Goal: Transaction & Acquisition: Download file/media

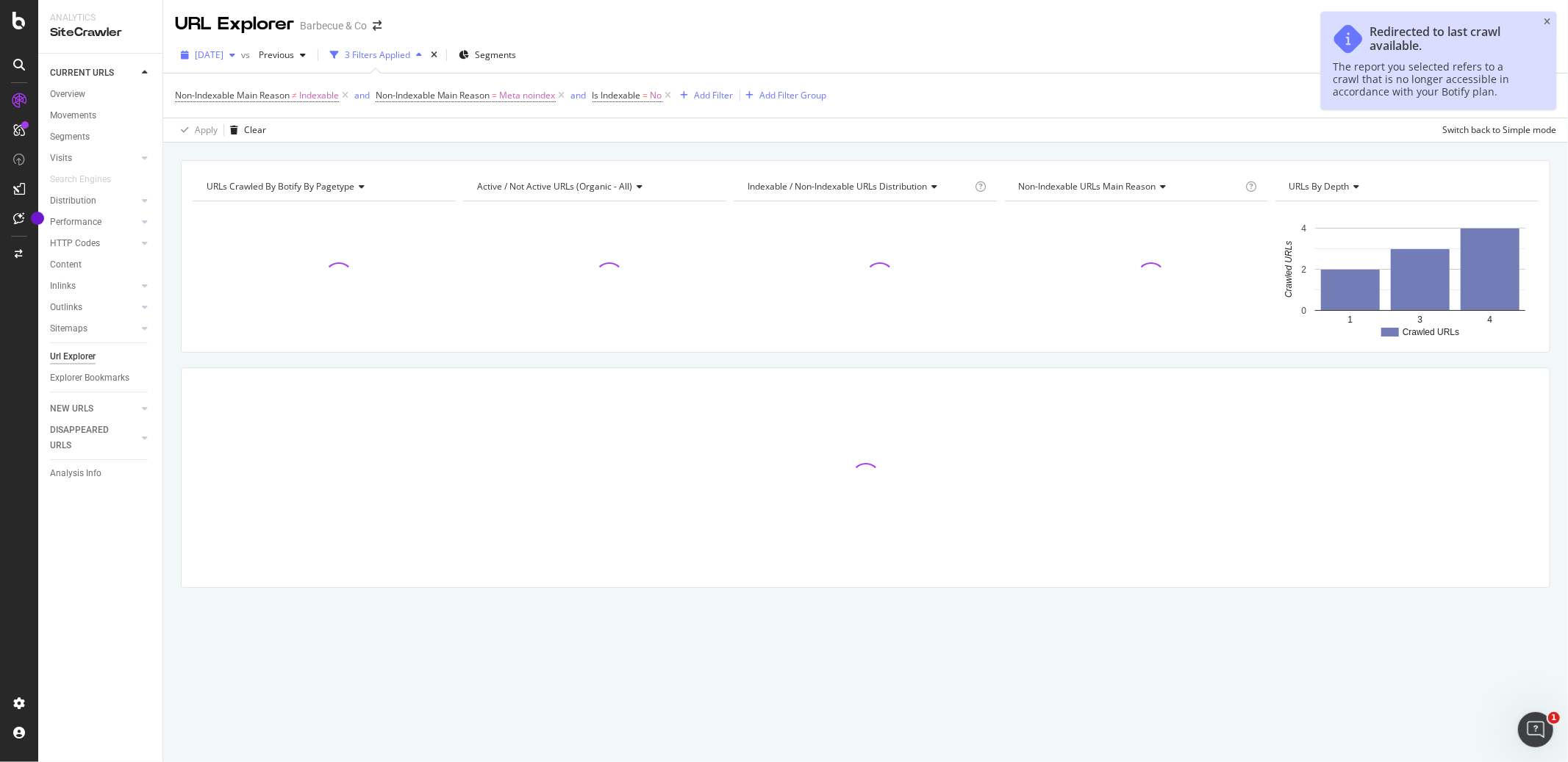
click at [223, 51] on span "[DATE]" at bounding box center [209, 55] width 29 height 13
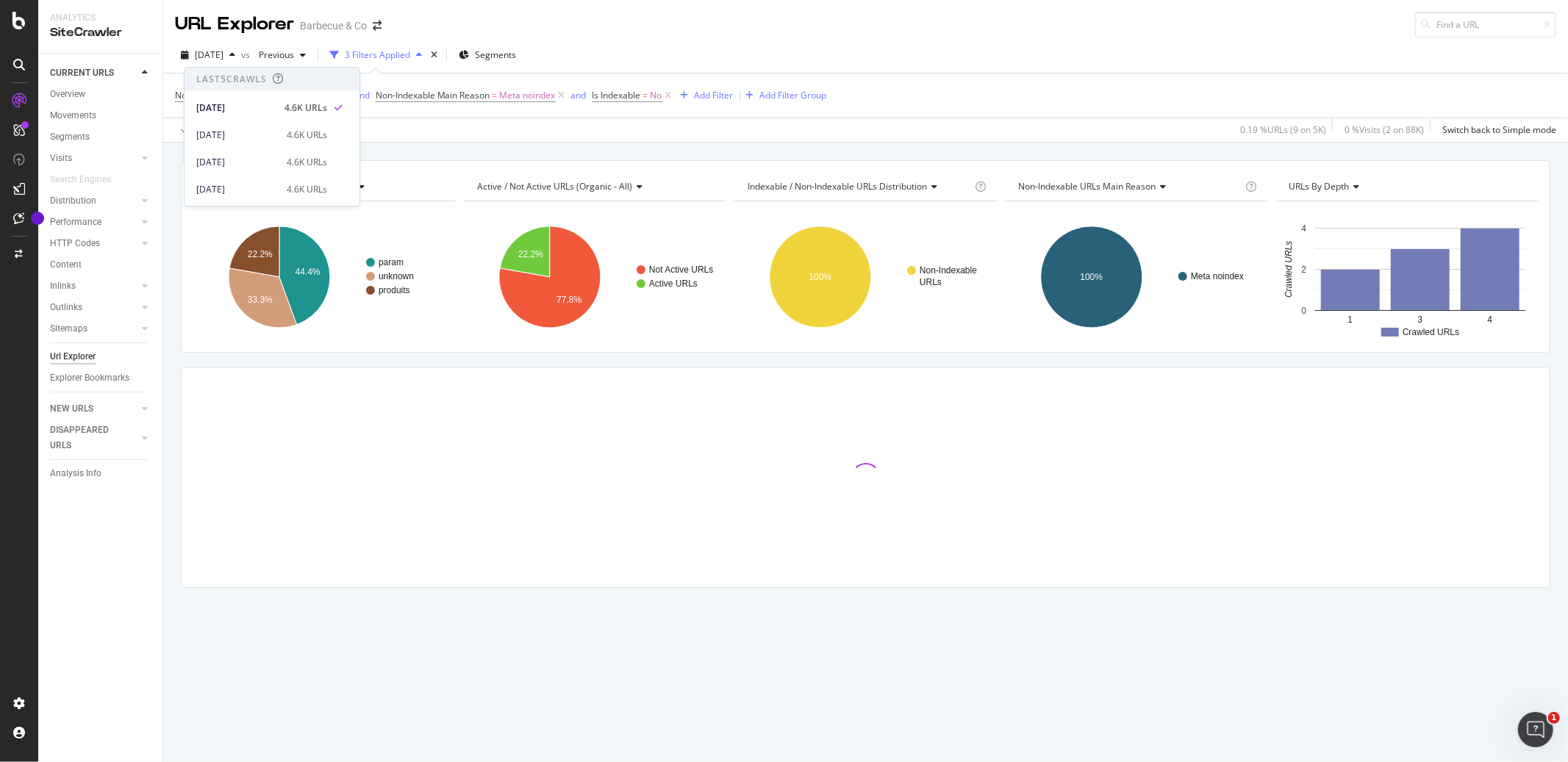
click at [692, 24] on div "URL Explorer Barbecue & Co" at bounding box center [865, 18] width 1405 height 37
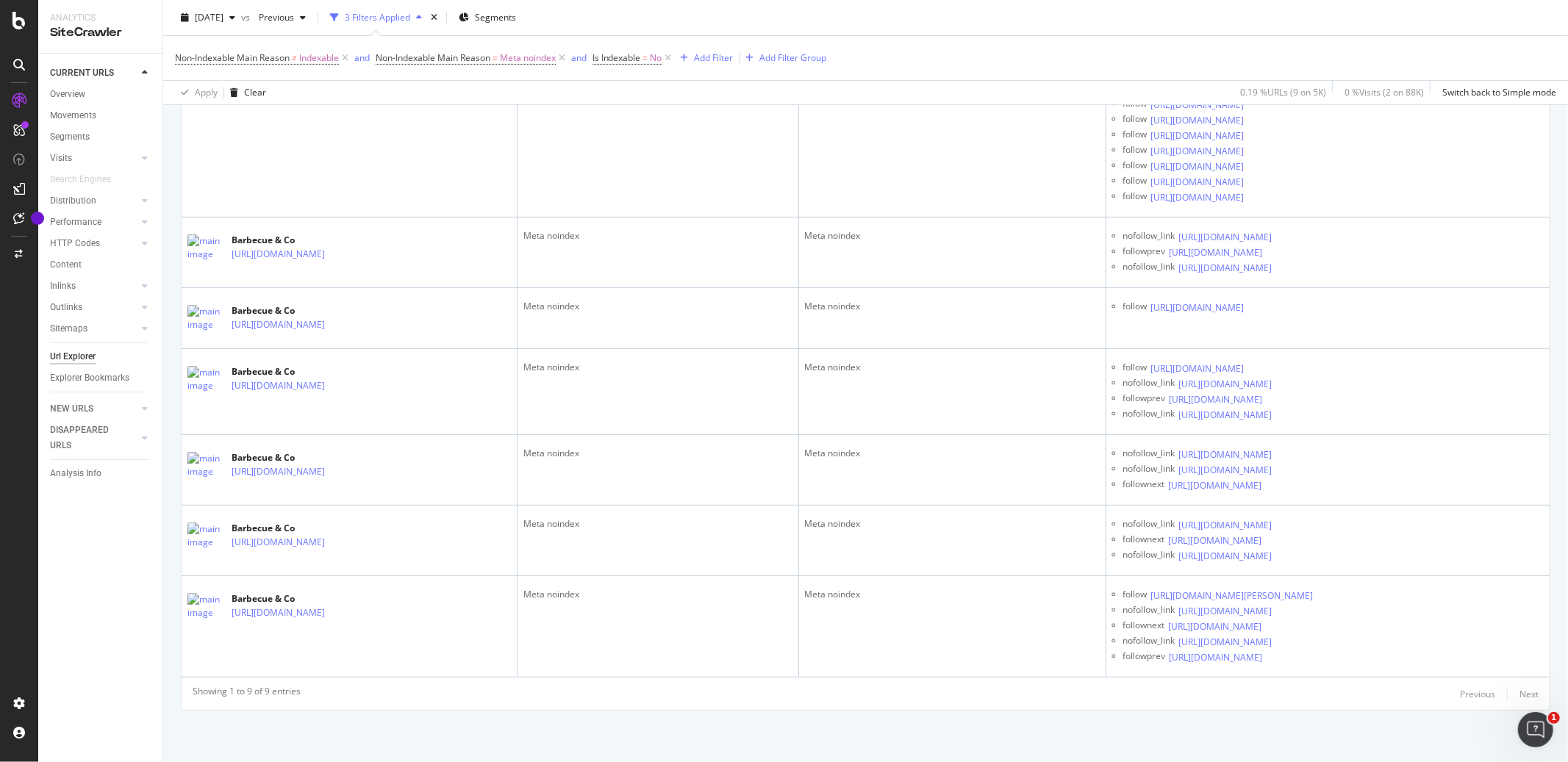
scroll to position [5866, 0]
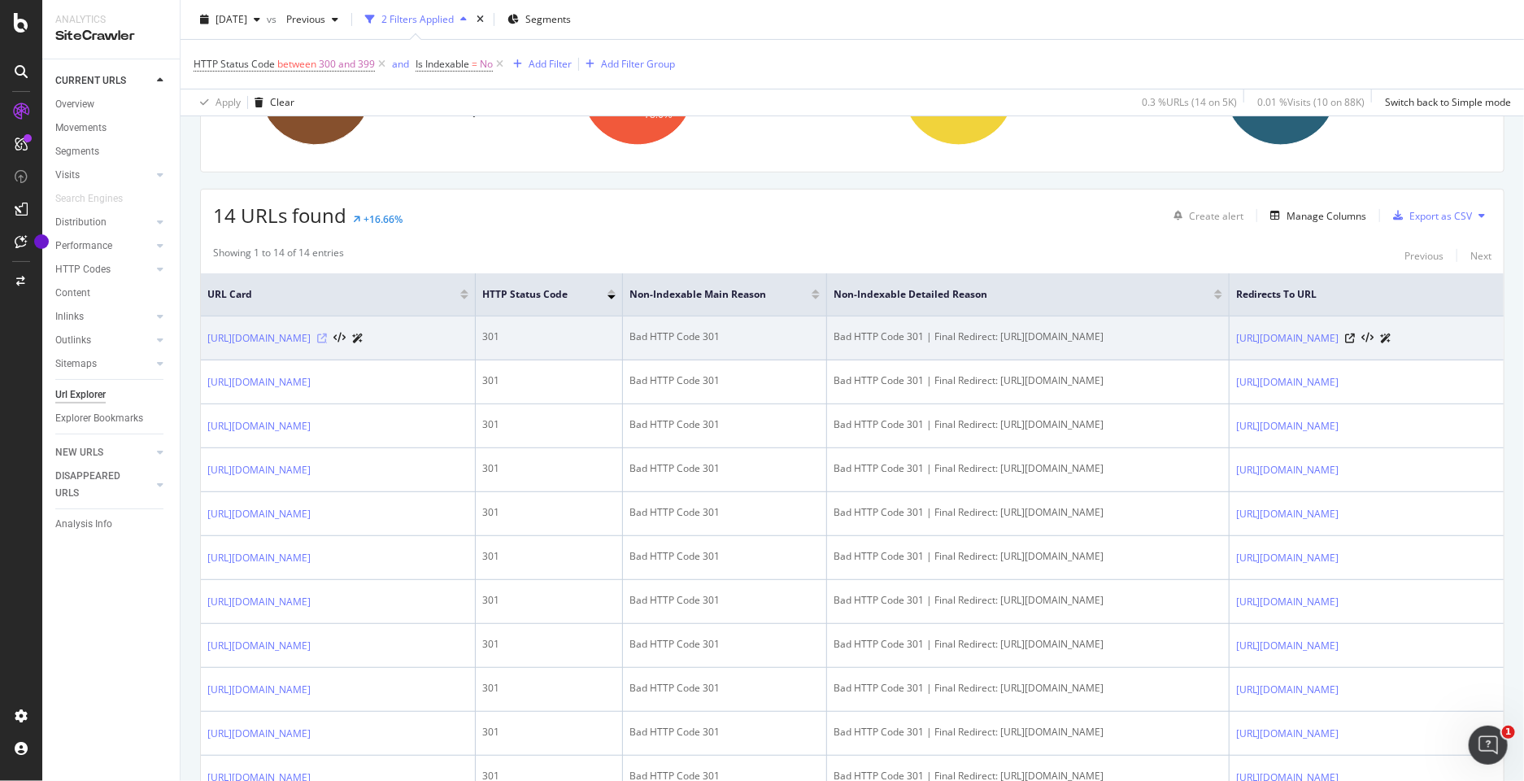
click at [327, 333] on icon at bounding box center [322, 338] width 10 height 10
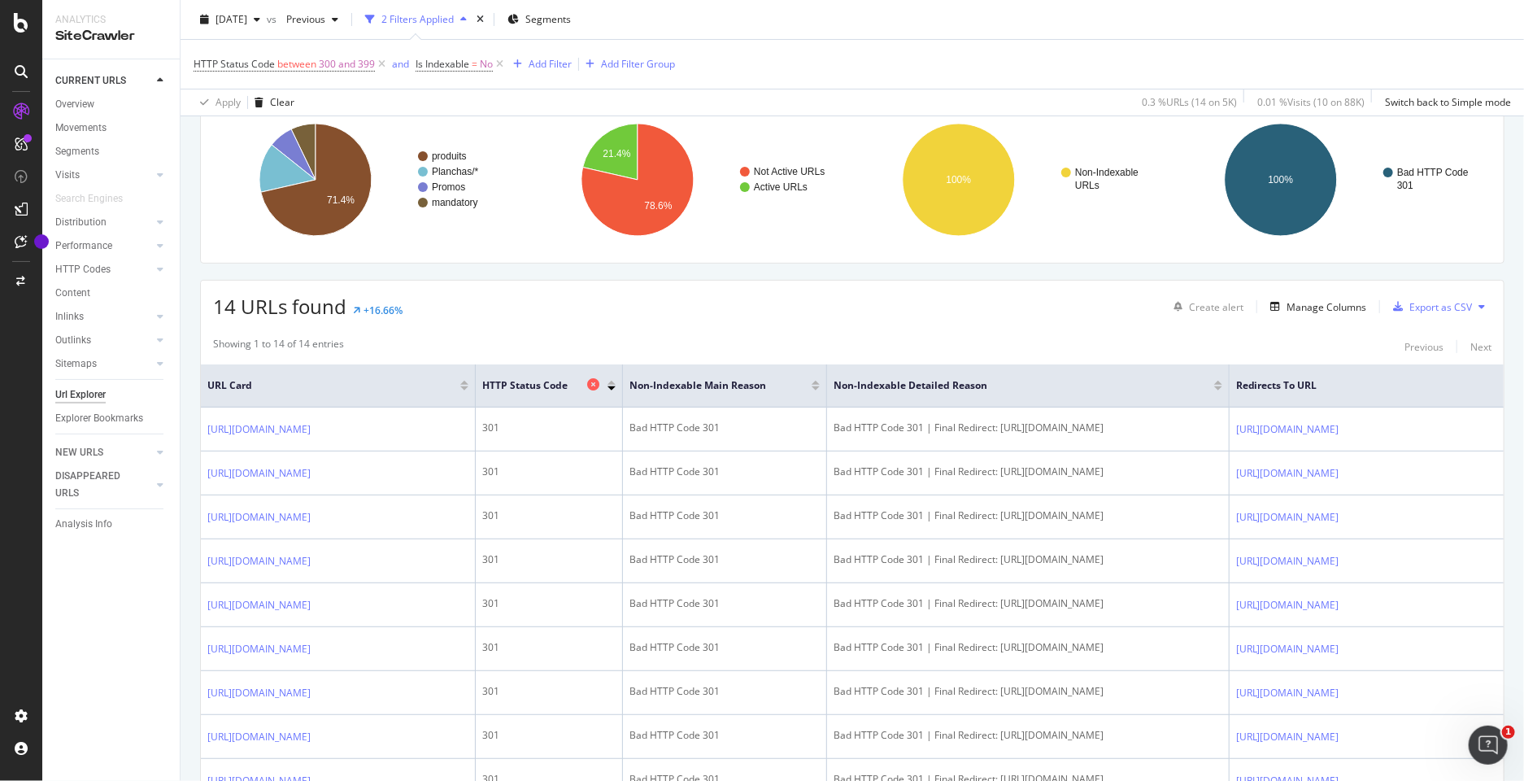
scroll to position [125, 0]
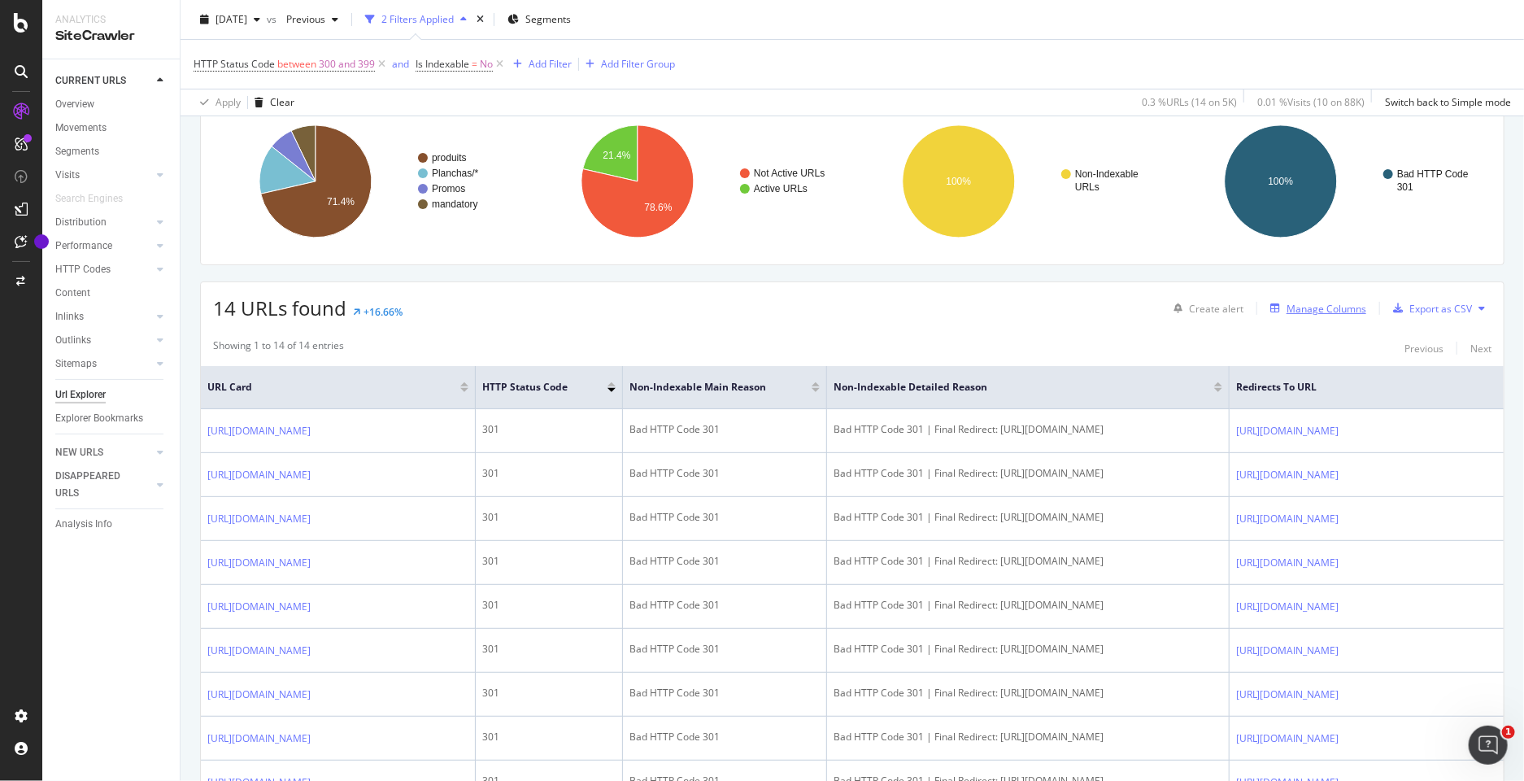
click at [1347, 305] on div "Manage Columns" at bounding box center [1326, 309] width 80 height 14
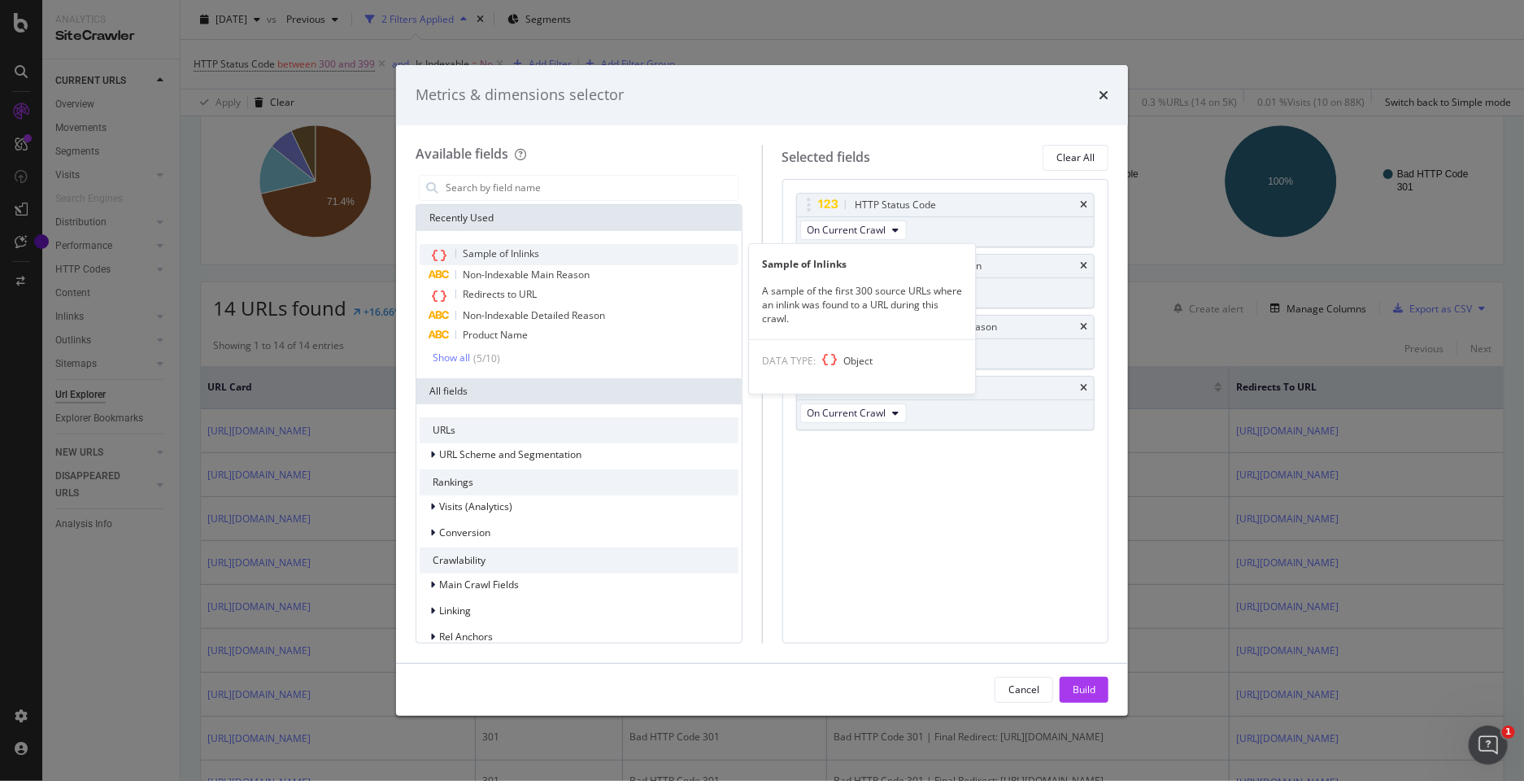
click at [574, 246] on div "Sample of Inlinks" at bounding box center [579, 254] width 319 height 21
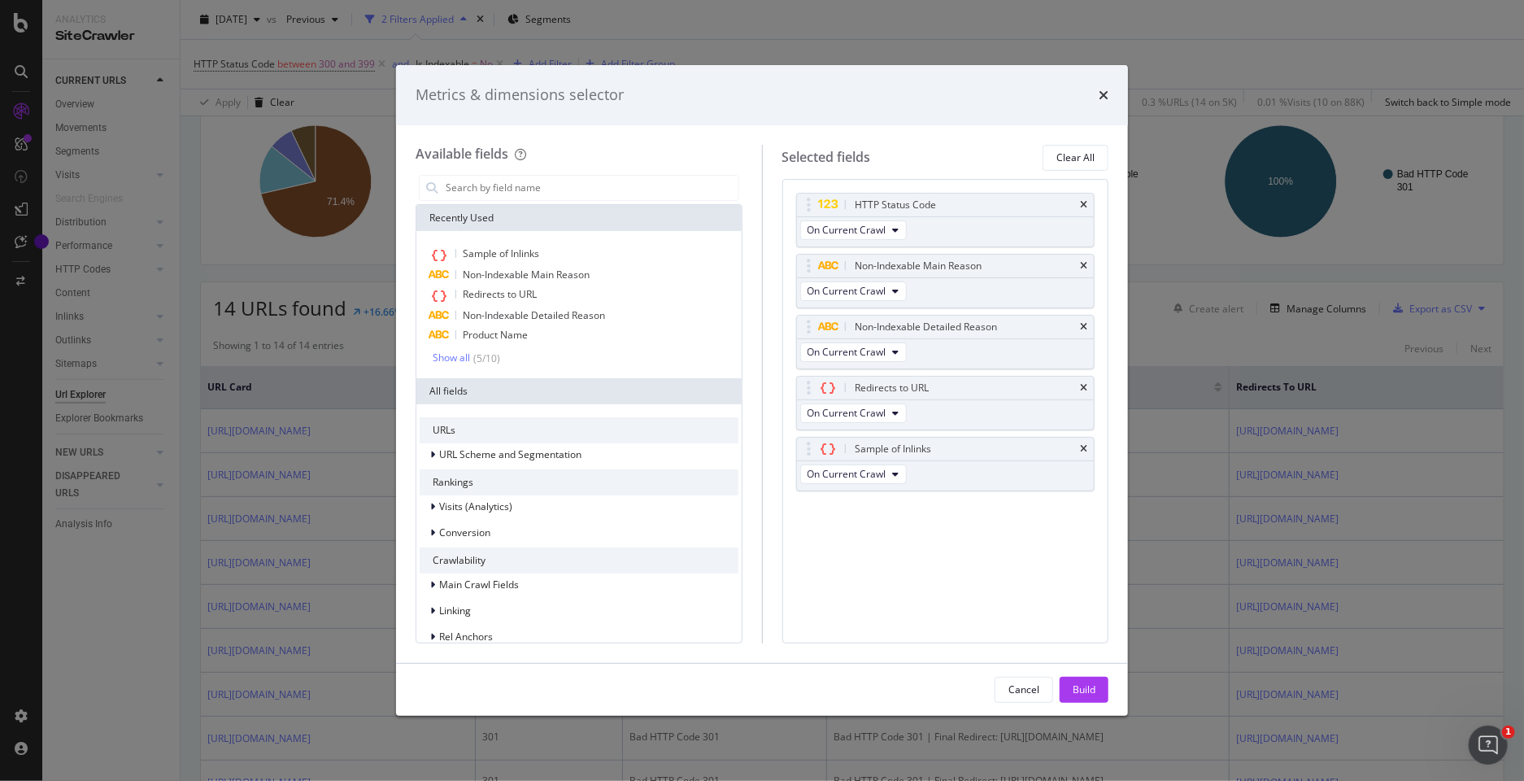
drag, startPoint x: 1040, startPoint y: 77, endPoint x: 908, endPoint y: 74, distance: 131.8
click at [908, 74] on div "Metrics & dimensions selector" at bounding box center [762, 95] width 732 height 60
click at [1088, 200] on div "HTTP Status Code" at bounding box center [946, 205] width 298 height 23
click at [1087, 200] on icon "times" at bounding box center [1083, 205] width 7 height 10
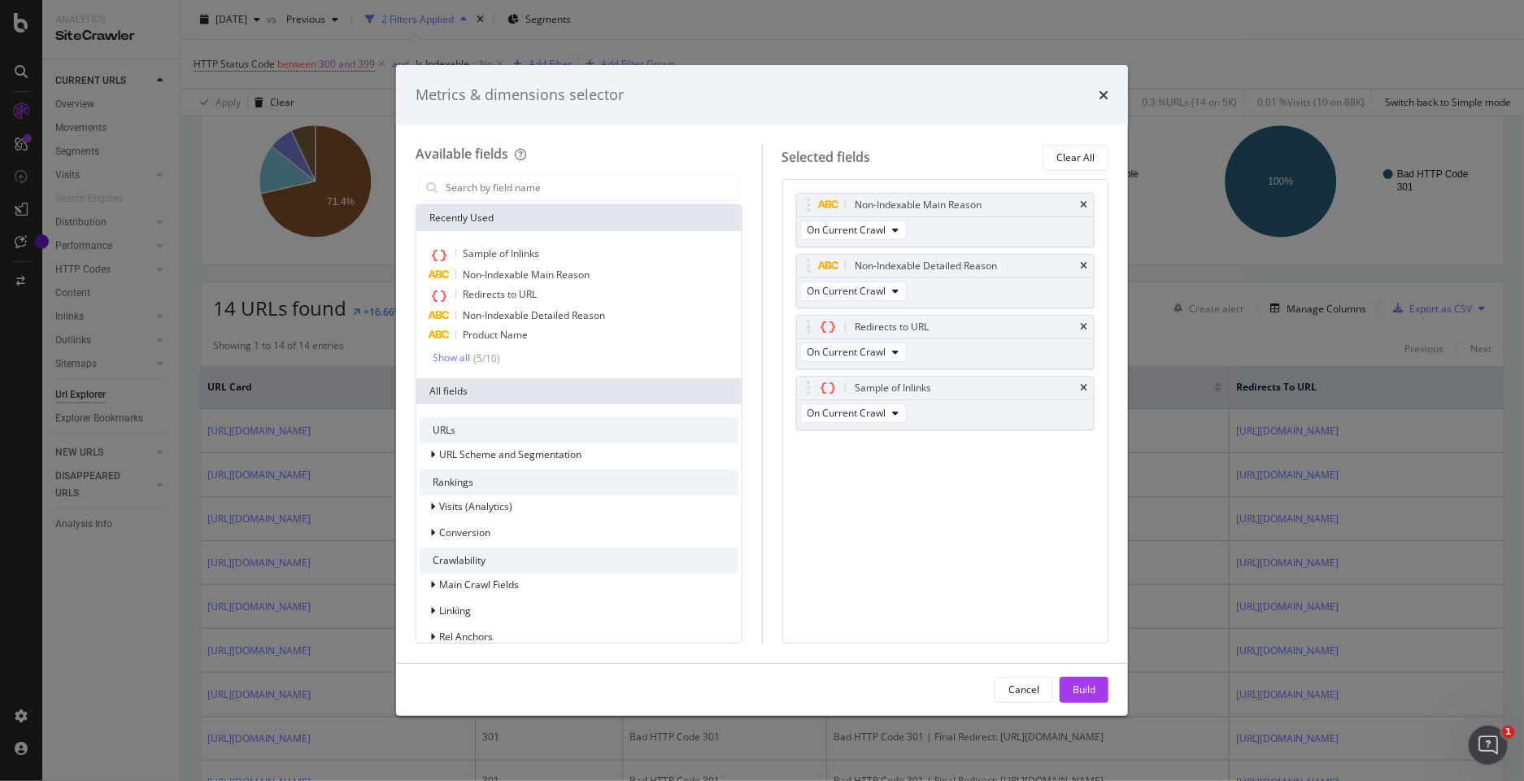
click at [1087, 200] on icon "times" at bounding box center [1083, 205] width 7 height 10
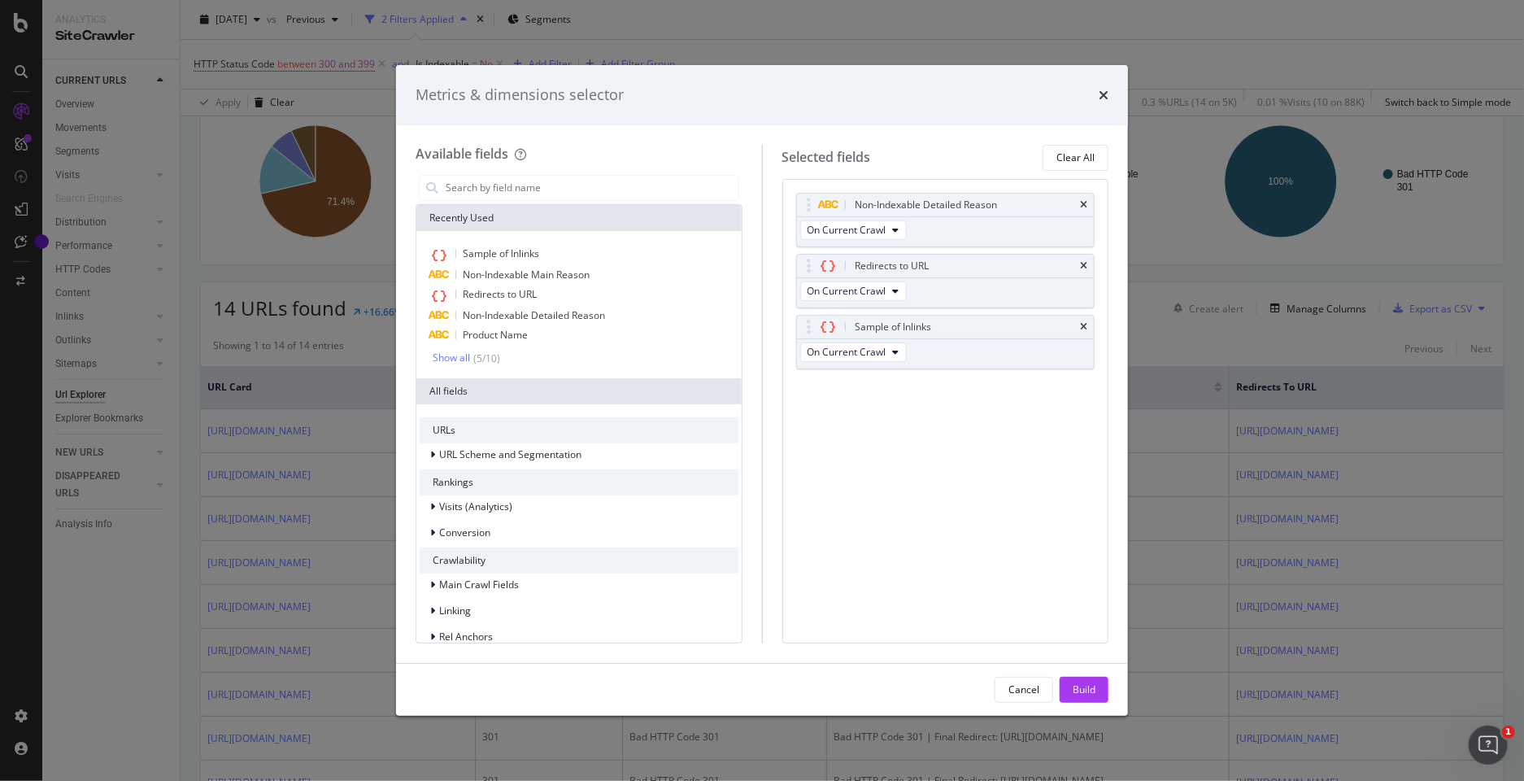
click at [1087, 200] on icon "times" at bounding box center [1083, 205] width 7 height 10
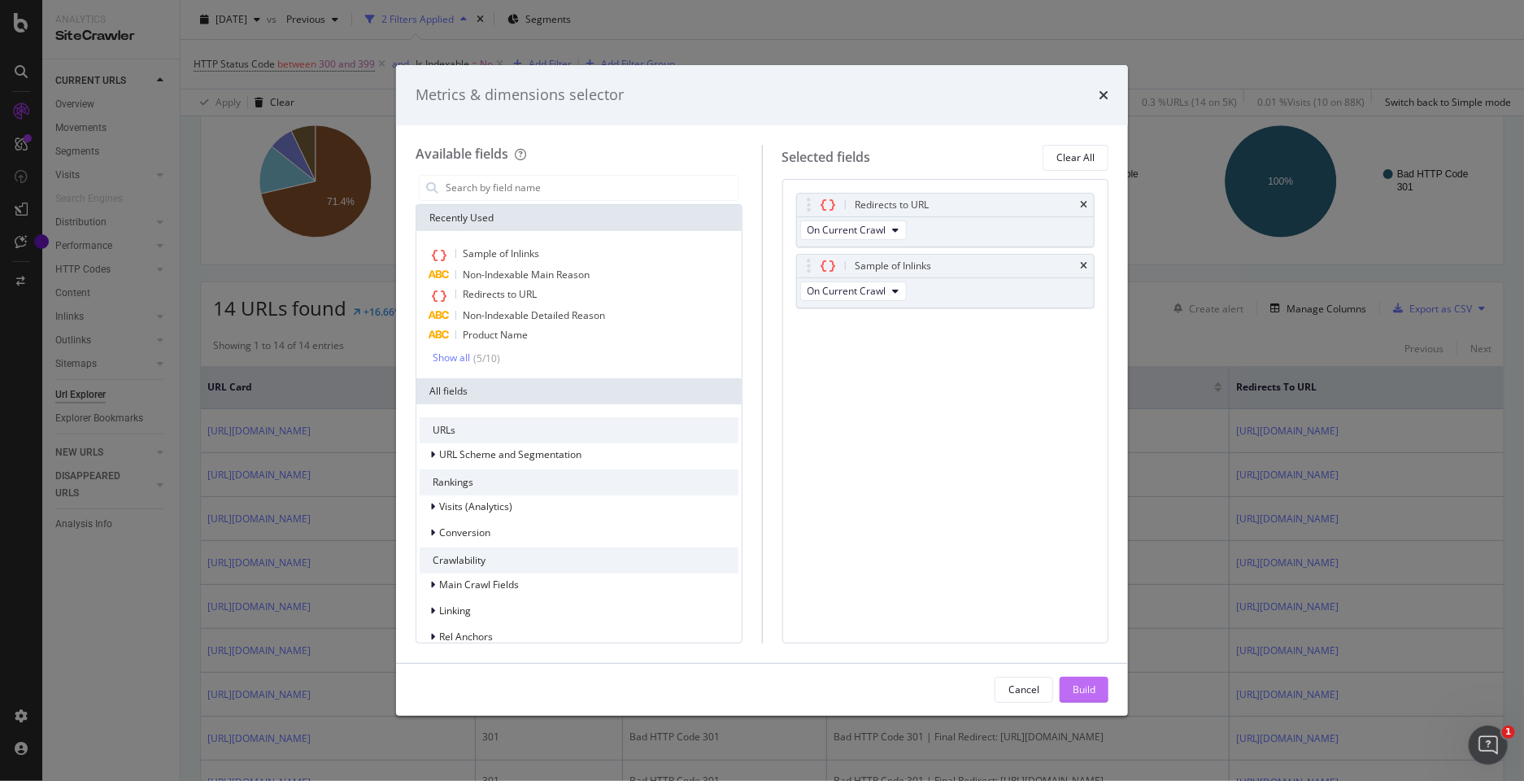
click at [1080, 686] on div "Build" at bounding box center [1083, 689] width 23 height 14
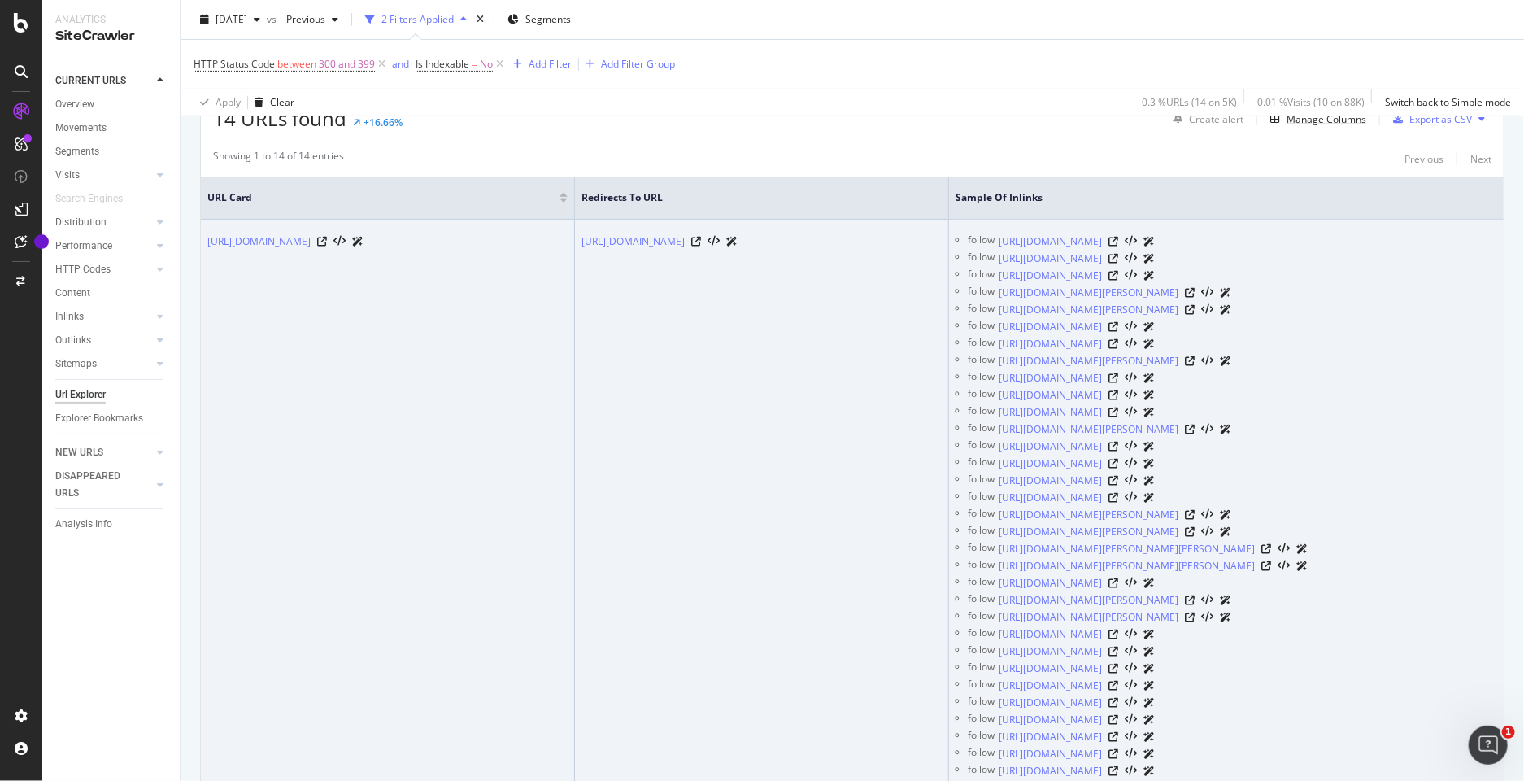
scroll to position [310, 0]
click at [327, 241] on icon at bounding box center [322, 246] width 10 height 10
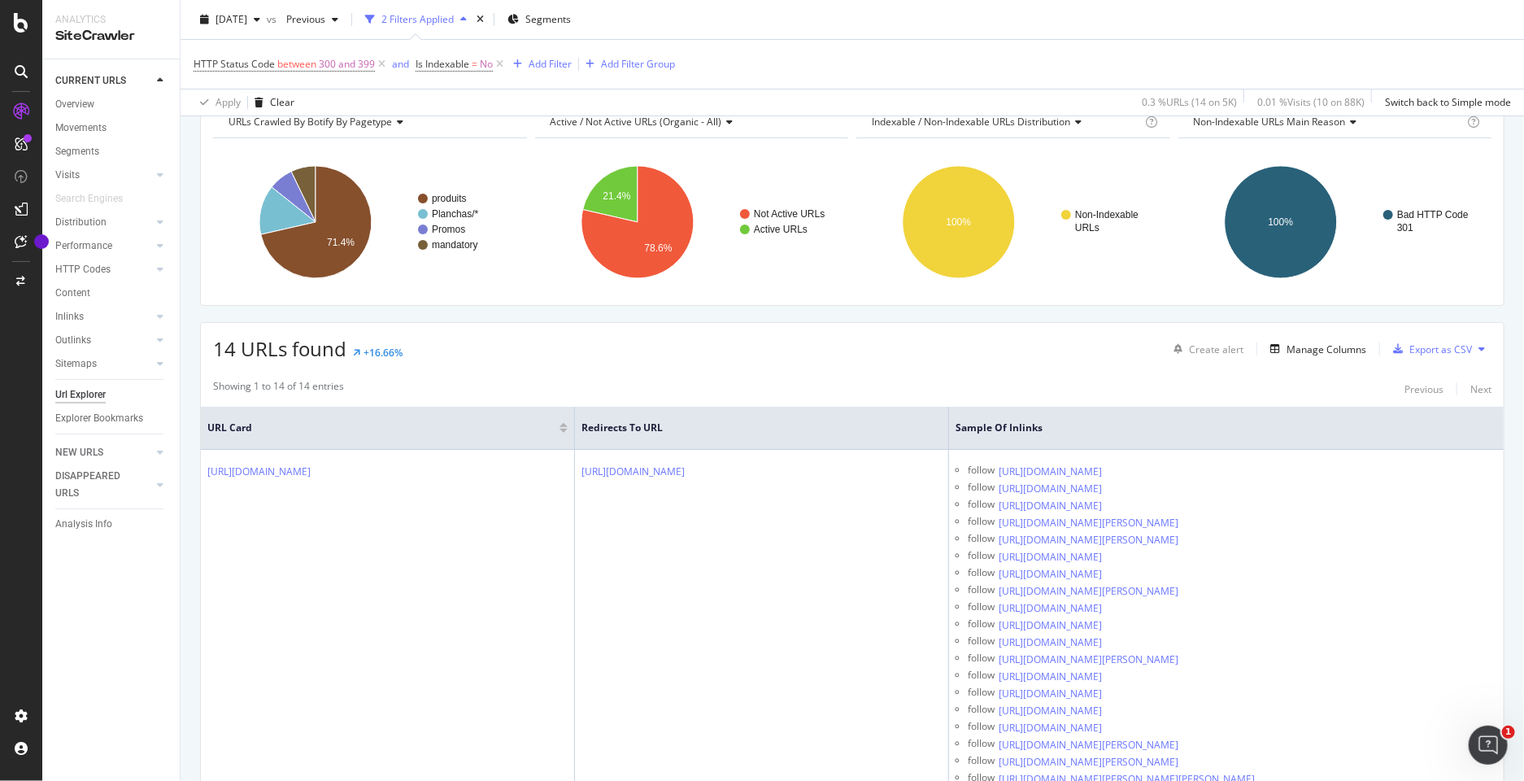
scroll to position [0, 0]
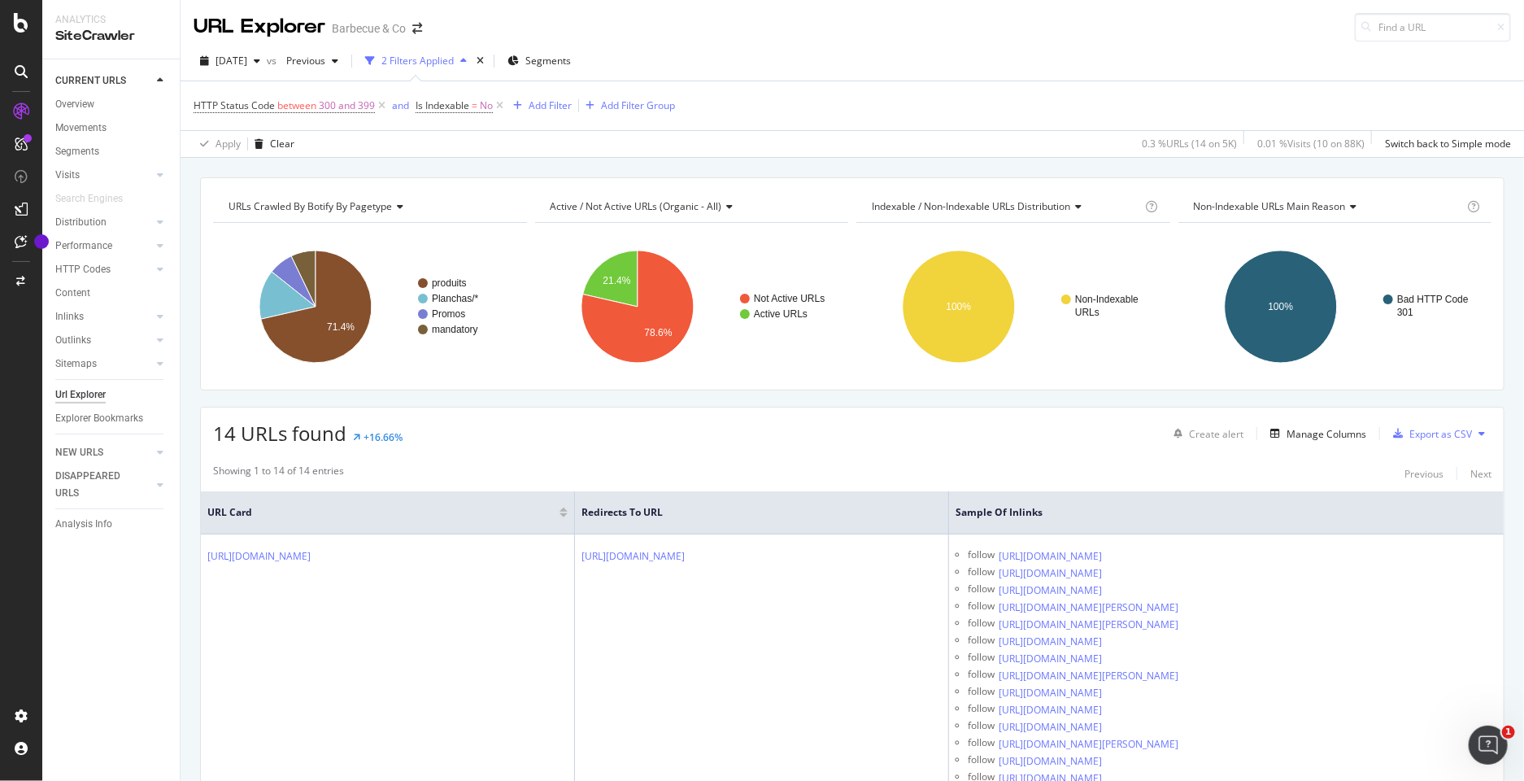
drag, startPoint x: 476, startPoint y: 555, endPoint x: 195, endPoint y: 559, distance: 281.3
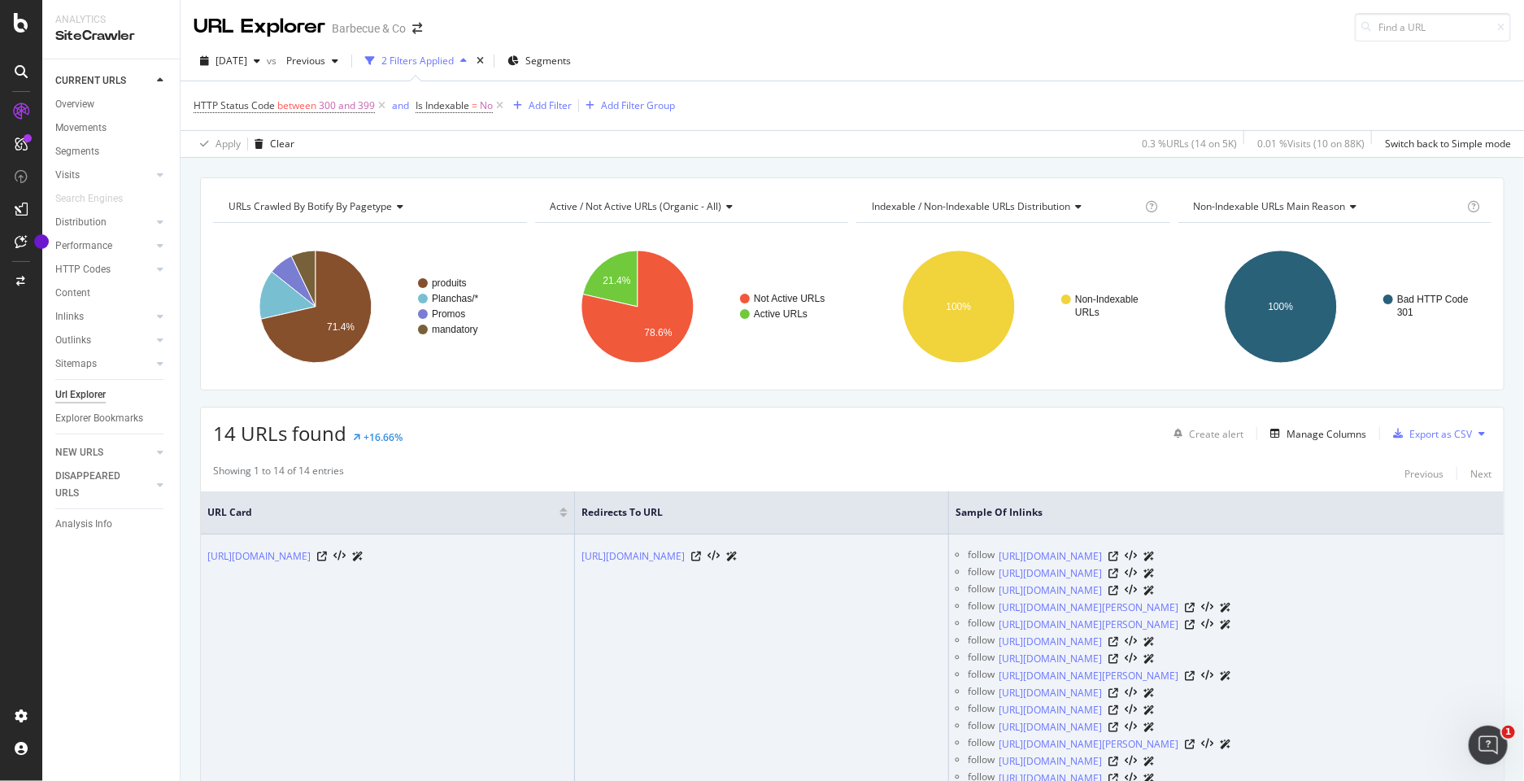
drag, startPoint x: 205, startPoint y: 550, endPoint x: 476, endPoint y: 546, distance: 271.6
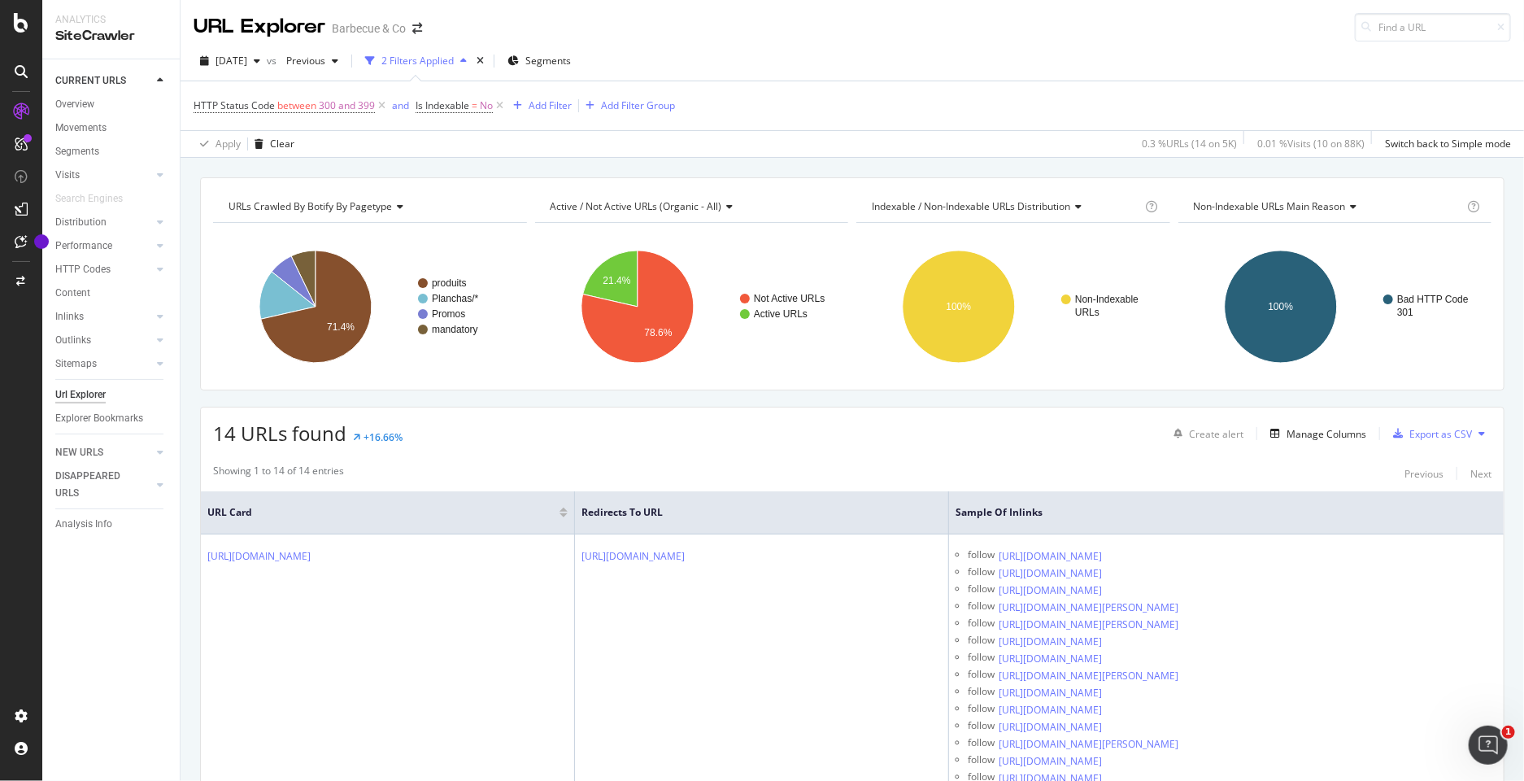
copy link "https://barbecue-co.com/les-promos-du-moment/summer/"
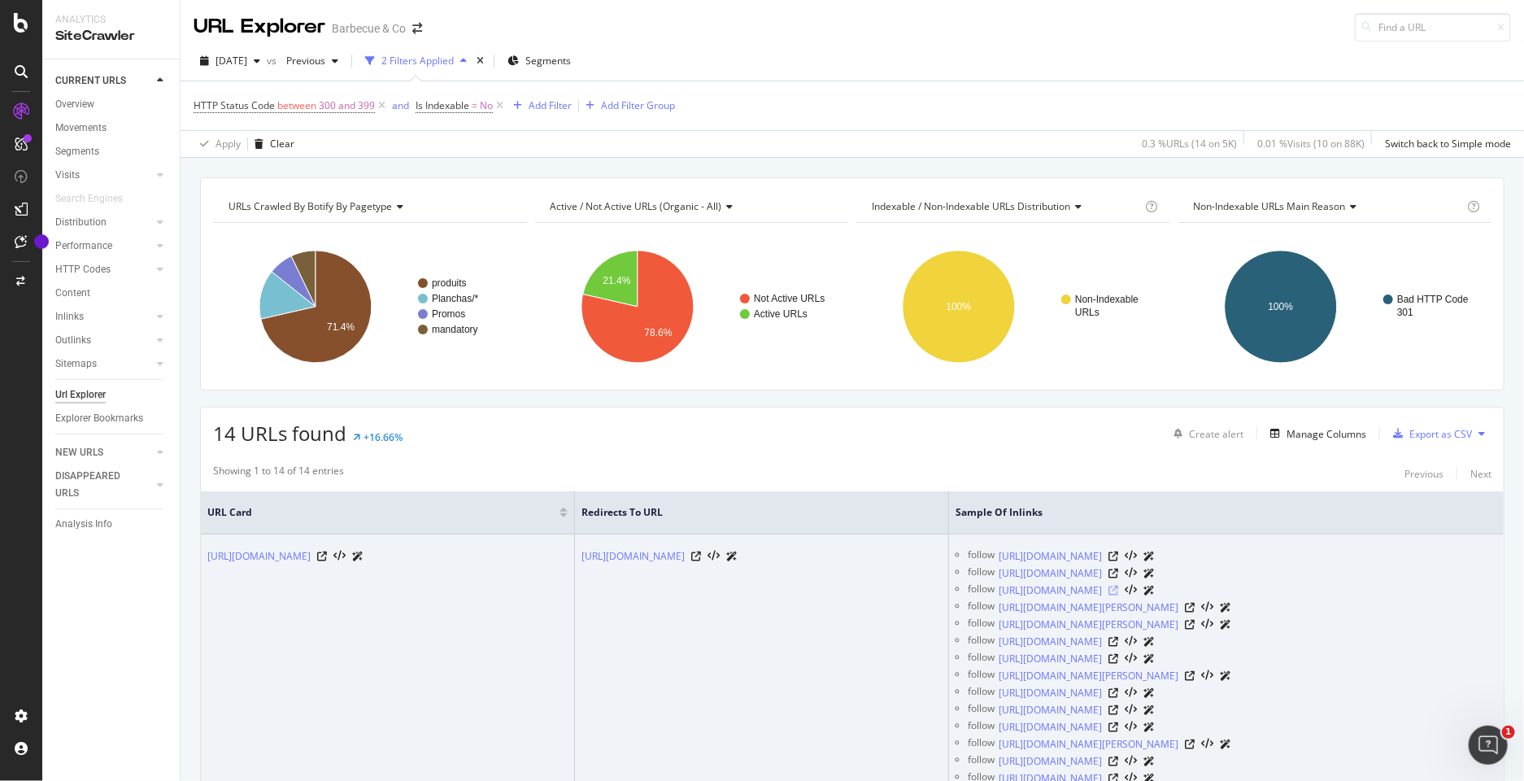
click at [1118, 595] on icon at bounding box center [1113, 590] width 10 height 10
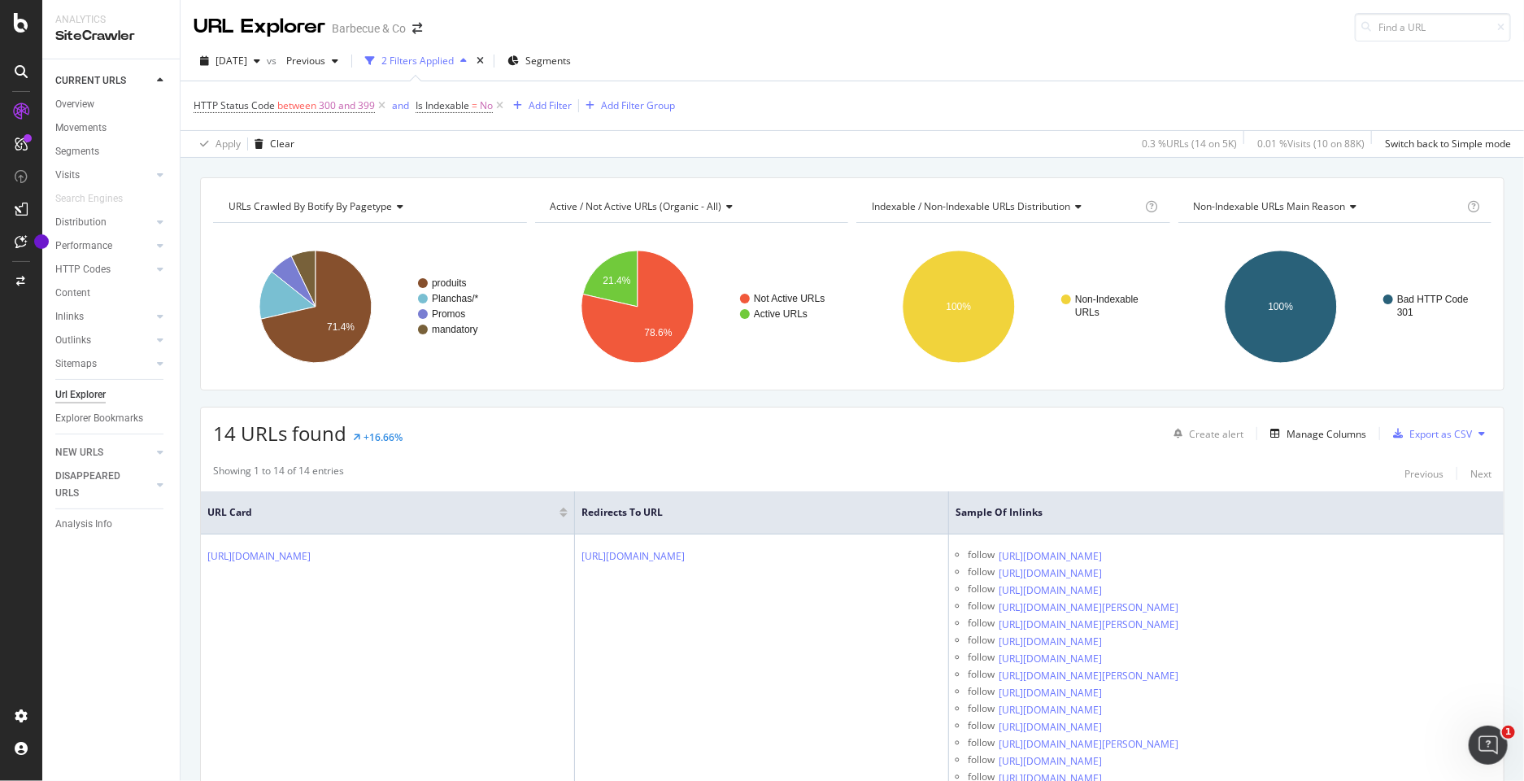
click at [1440, 428] on div "Export as CSV" at bounding box center [1440, 434] width 63 height 14
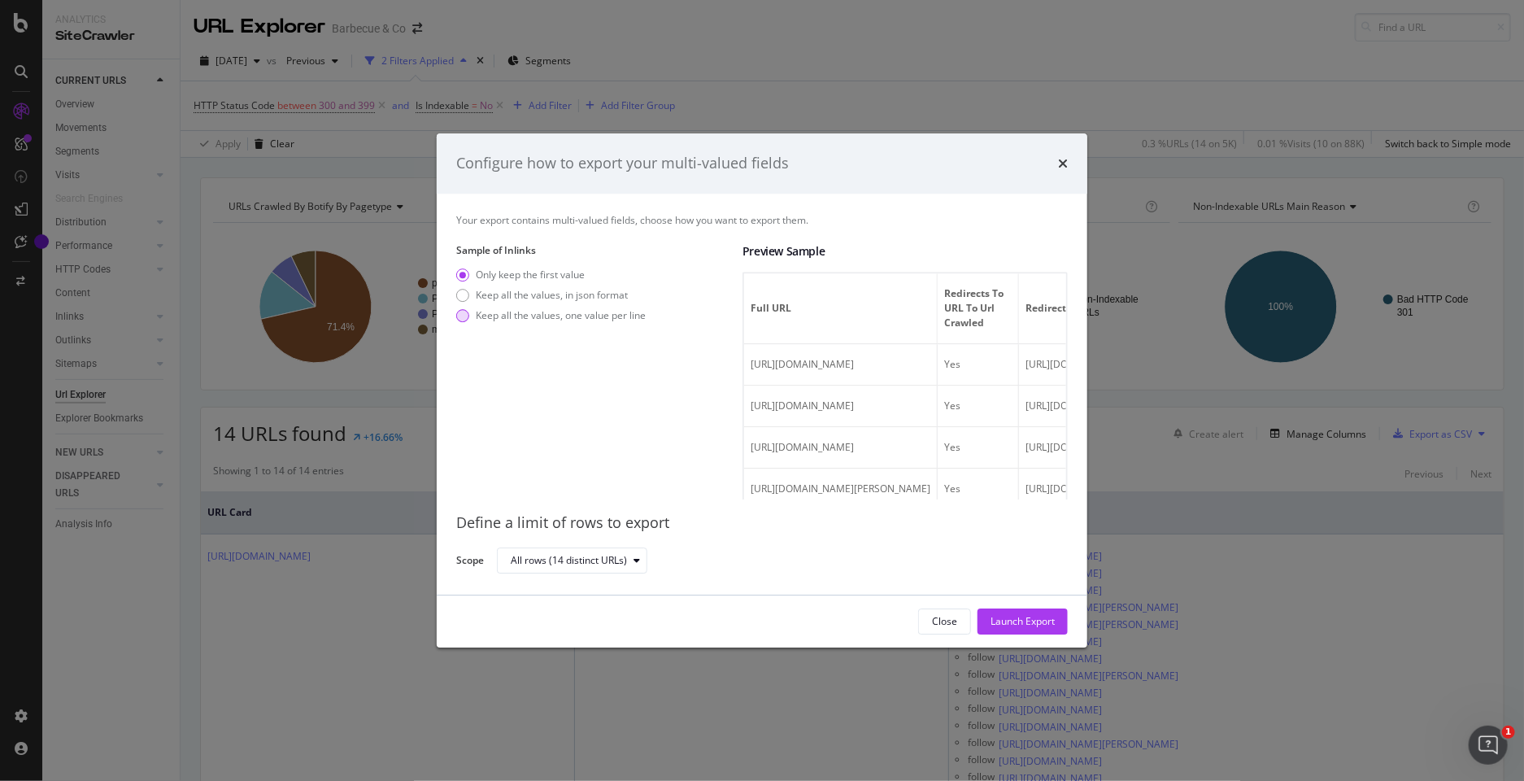
click at [594, 315] on div "Keep all the values, one value per line" at bounding box center [561, 315] width 170 height 14
click at [1019, 619] on div "Launch Export" at bounding box center [1022, 621] width 64 height 14
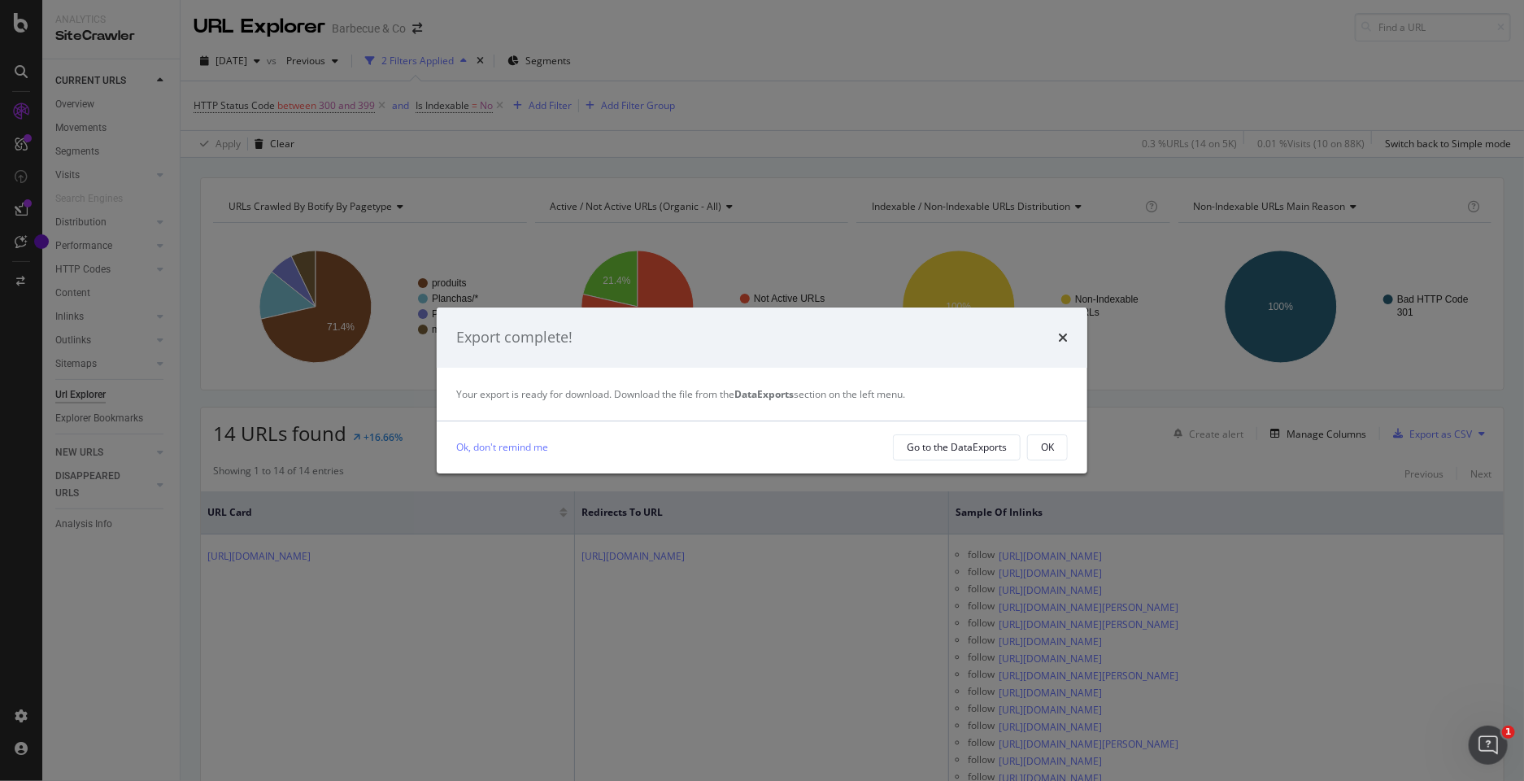
click at [941, 467] on div "Ok, don't remind me Go to the DataExports OK" at bounding box center [762, 447] width 650 height 52
click at [948, 454] on div "Go to the DataExports" at bounding box center [957, 447] width 100 height 23
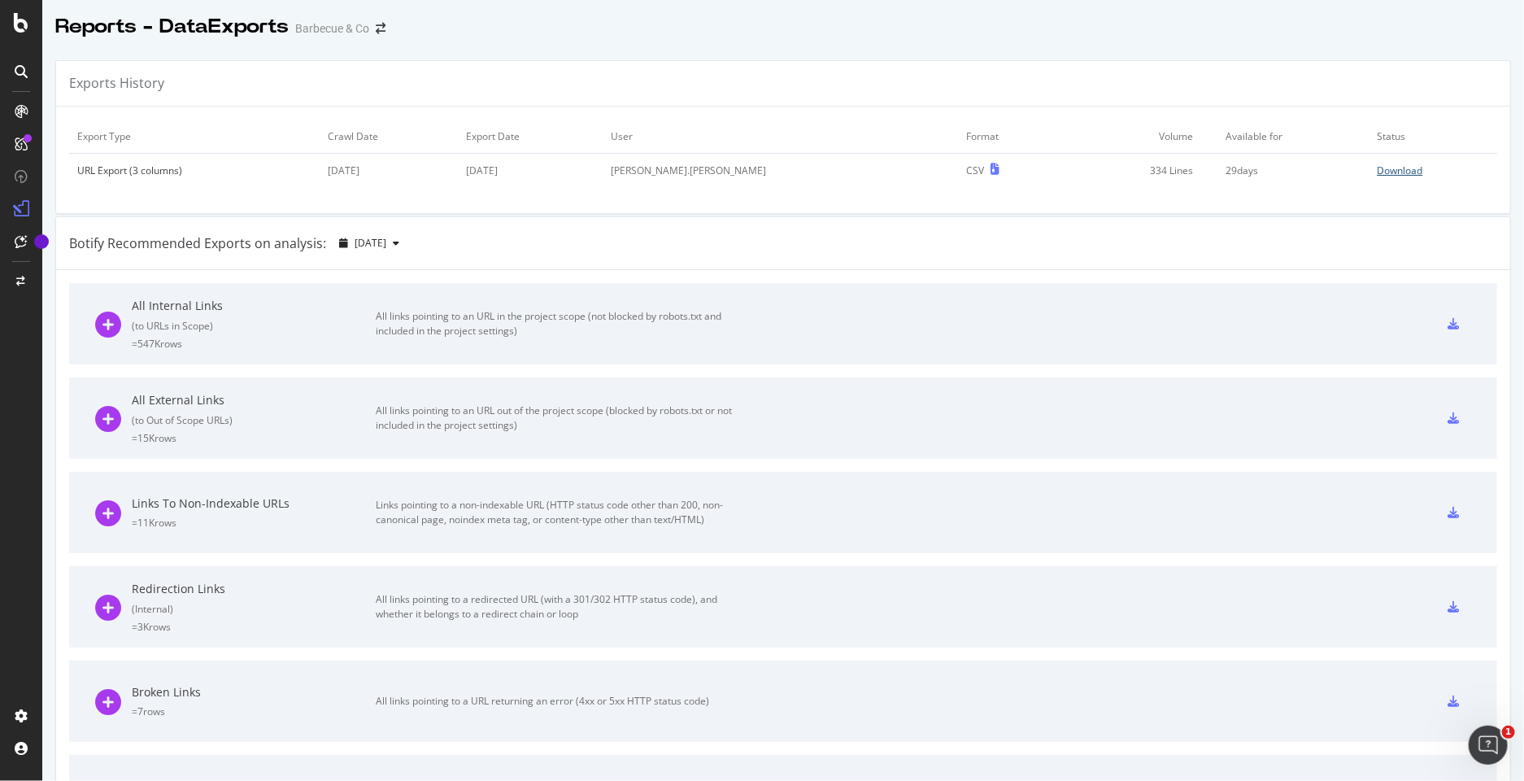
click at [1403, 172] on div "Download" at bounding box center [1400, 170] width 46 height 14
